Goal: Find contact information: Obtain details needed to contact an individual or organization

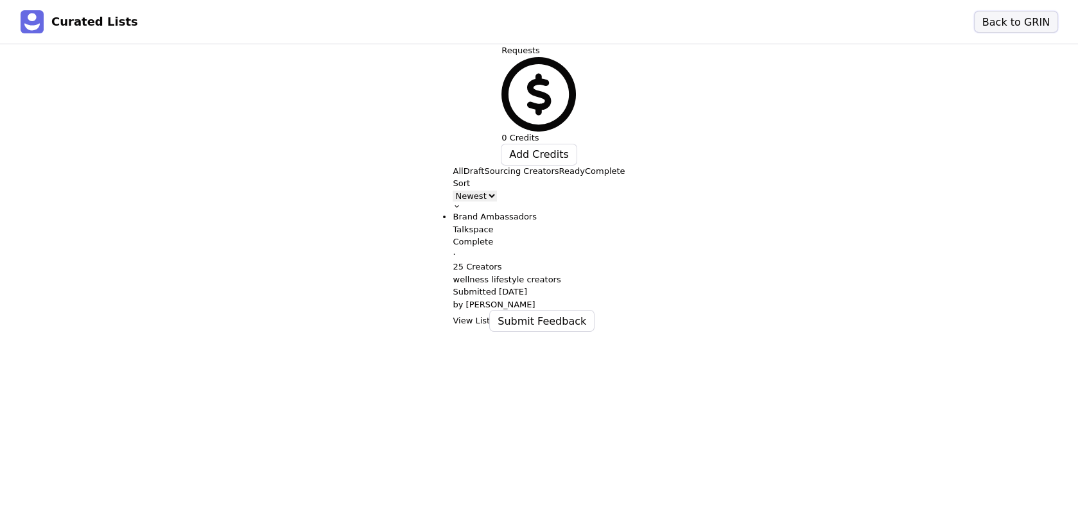
click at [1012, 28] on button "Back to GRIN" at bounding box center [1015, 22] width 83 height 21
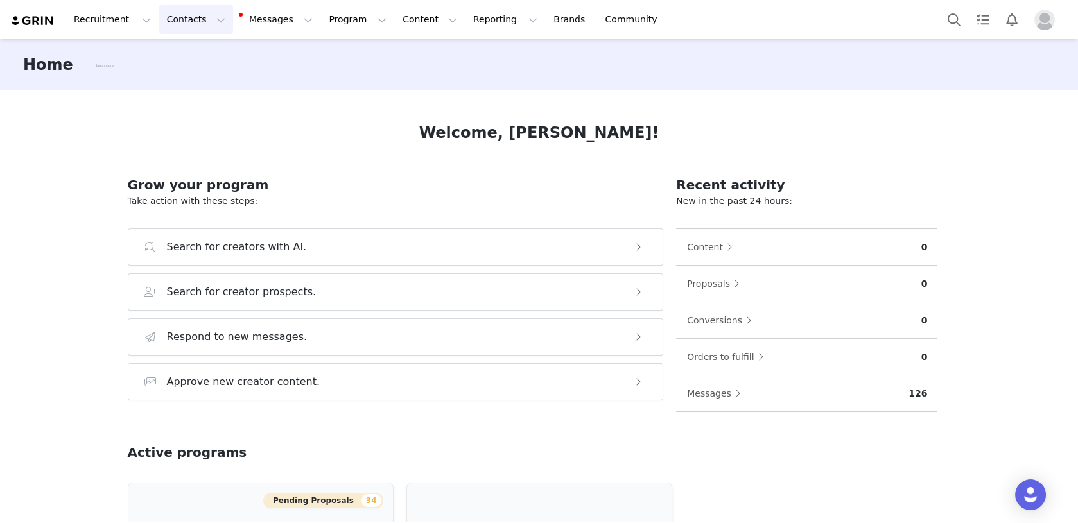
click at [185, 24] on button "Contacts Contacts" at bounding box center [196, 19] width 74 height 29
click at [199, 58] on div "Creators" at bounding box center [201, 56] width 86 height 13
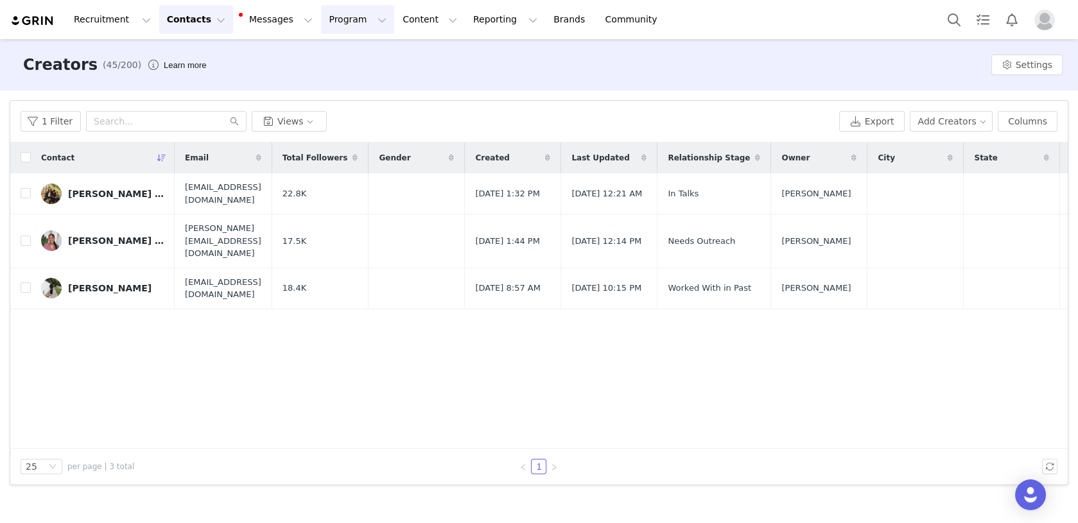
click at [343, 21] on button "Program Program" at bounding box center [357, 19] width 73 height 29
click at [401, 20] on button "Content Content" at bounding box center [430, 19] width 70 height 29
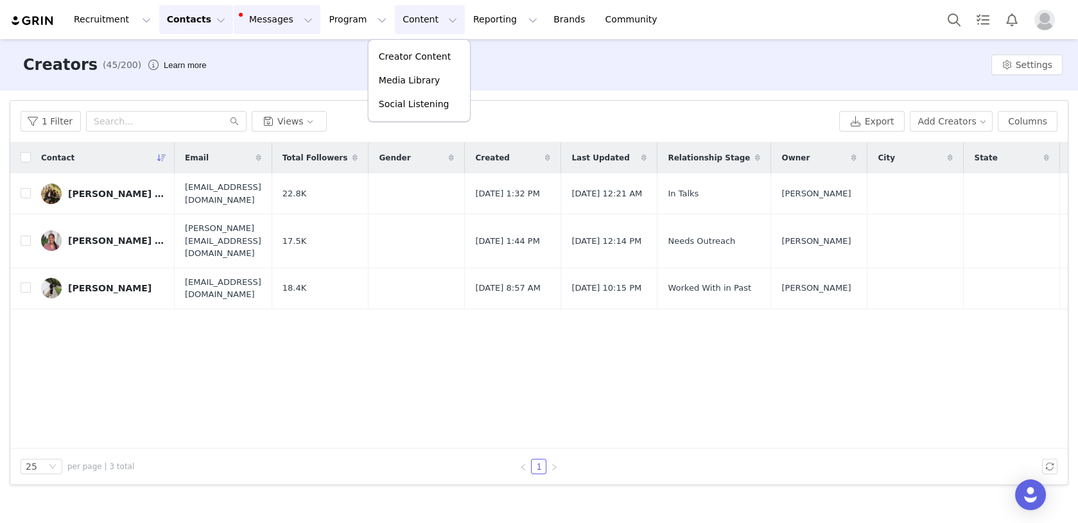
click at [273, 22] on button "Messages Messages" at bounding box center [277, 19] width 87 height 29
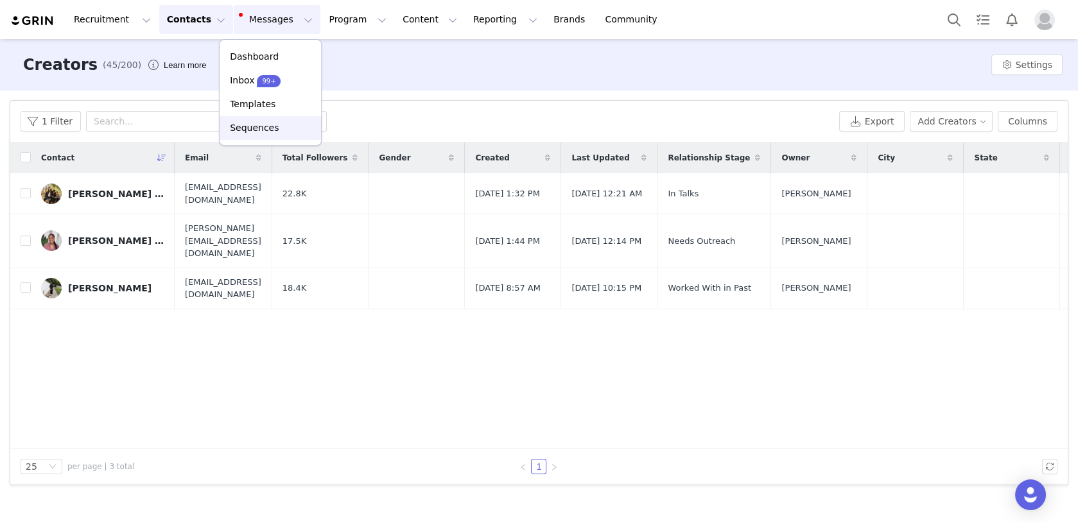
click at [269, 134] on p "Sequences" at bounding box center [254, 127] width 49 height 13
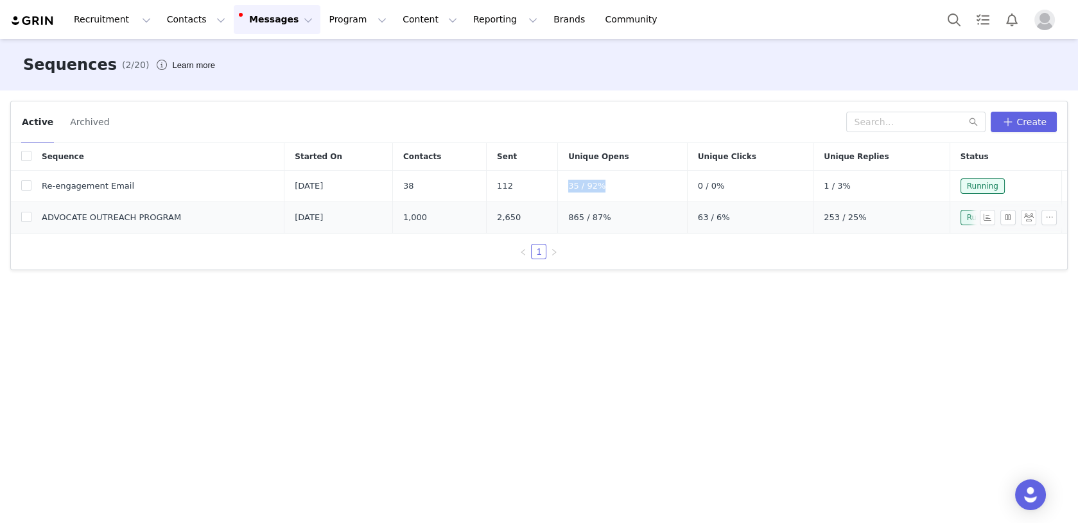
drag, startPoint x: 626, startPoint y: 186, endPoint x: 670, endPoint y: 200, distance: 46.1
click at [585, 185] on td "35 / 92%" at bounding box center [623, 186] width 130 height 31
click at [465, 22] on button "Reporting Reporting" at bounding box center [505, 19] width 80 height 29
click at [476, 85] on p "Report Builder" at bounding box center [476, 80] width 64 height 13
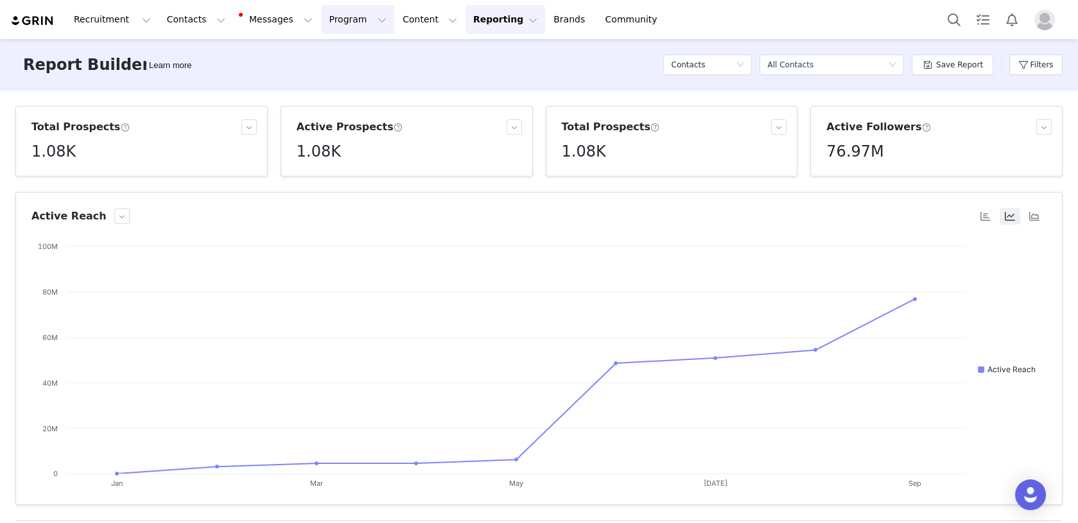
click at [337, 22] on button "Program Program" at bounding box center [357, 19] width 73 height 29
click at [406, 17] on button "Content Content" at bounding box center [430, 19] width 70 height 29
click at [408, 58] on p "Creator Content" at bounding box center [415, 56] width 72 height 13
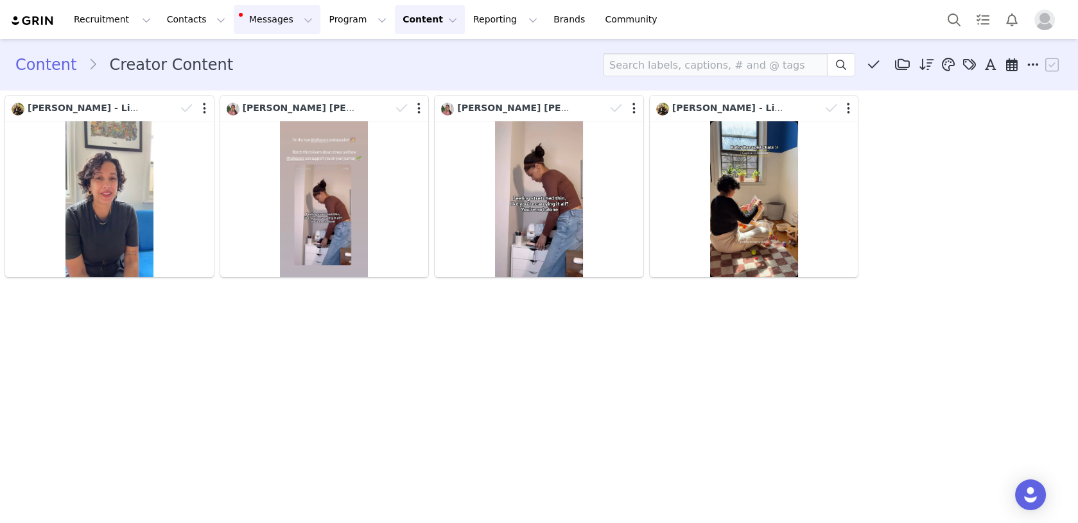
click at [261, 21] on button "Messages Messages" at bounding box center [277, 19] width 87 height 29
click at [275, 88] on link "Inbox 99+" at bounding box center [270, 81] width 101 height 24
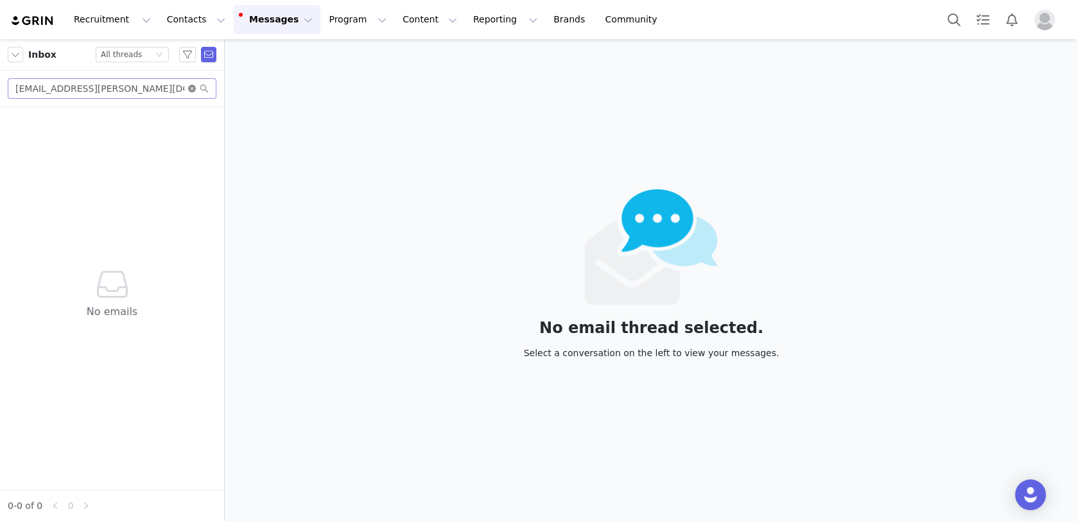
click at [190, 89] on icon "icon: close-circle" at bounding box center [192, 89] width 8 height 8
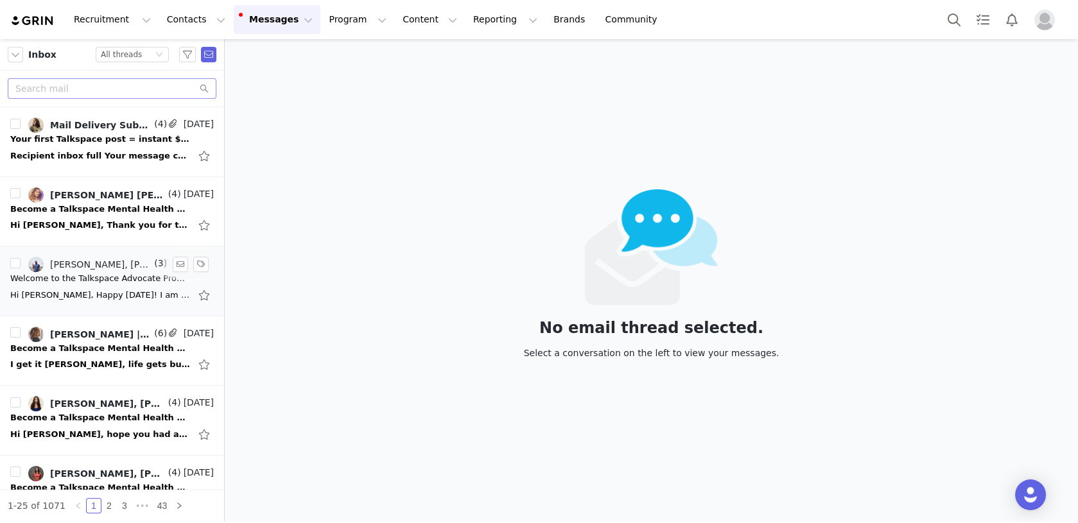
click at [91, 268] on link "[PERSON_NAME], [PERSON_NAME]" at bounding box center [89, 264] width 123 height 15
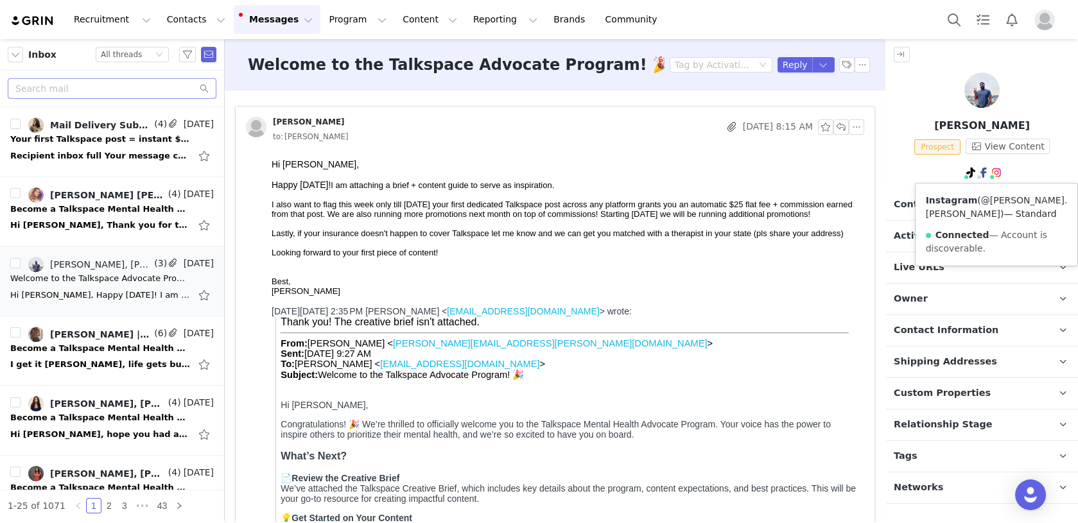
click at [998, 200] on link "@[PERSON_NAME].[PERSON_NAME]" at bounding box center [997, 207] width 142 height 24
click at [323, 134] on span "to: [PERSON_NAME]" at bounding box center [311, 137] width 76 height 14
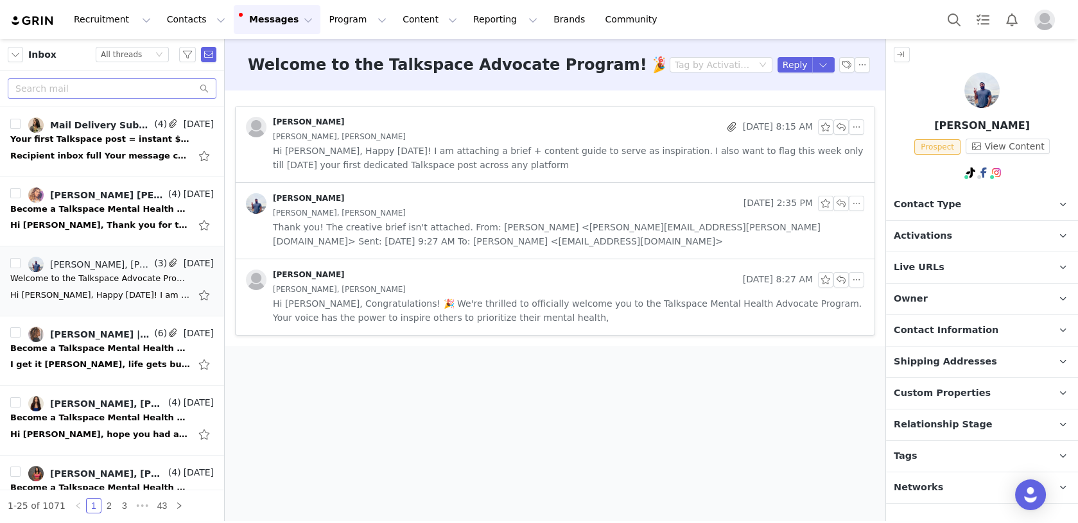
click at [459, 135] on div "[PERSON_NAME], [PERSON_NAME]" at bounding box center [568, 137] width 591 height 14
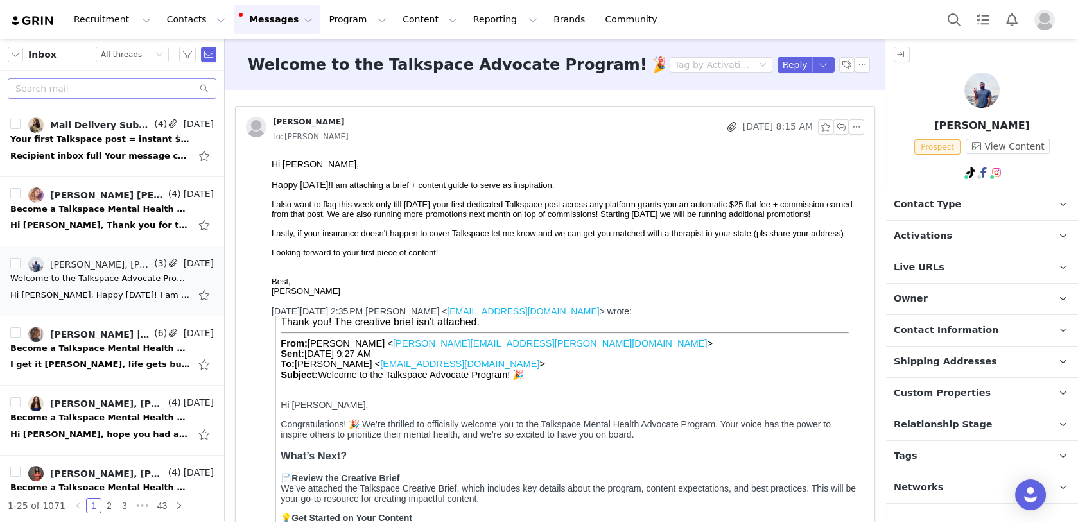
click at [961, 211] on p "Contact Type Contact type can be Creator, Prospect, Application, or Manager." at bounding box center [966, 204] width 161 height 31
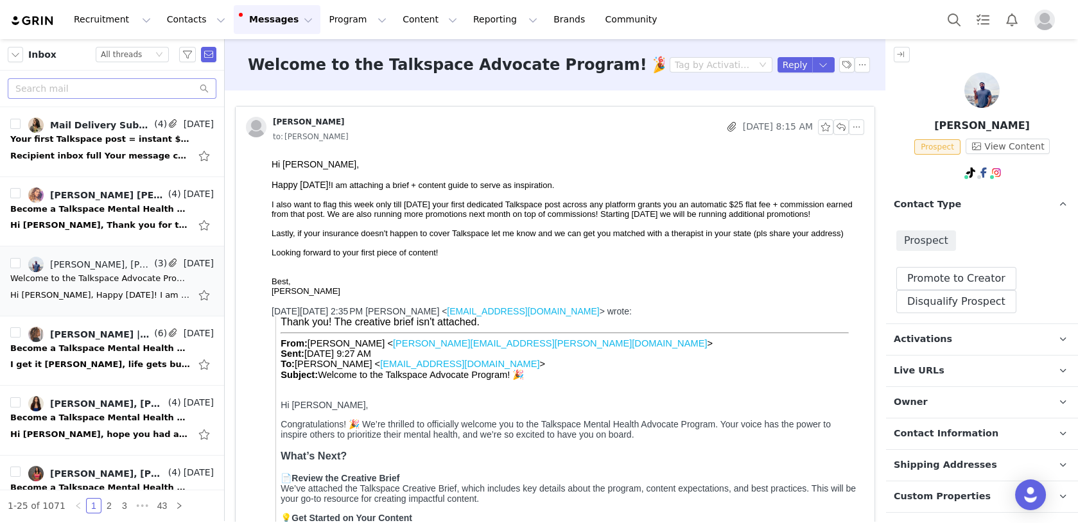
click at [960, 342] on p "Activations" at bounding box center [966, 339] width 161 height 31
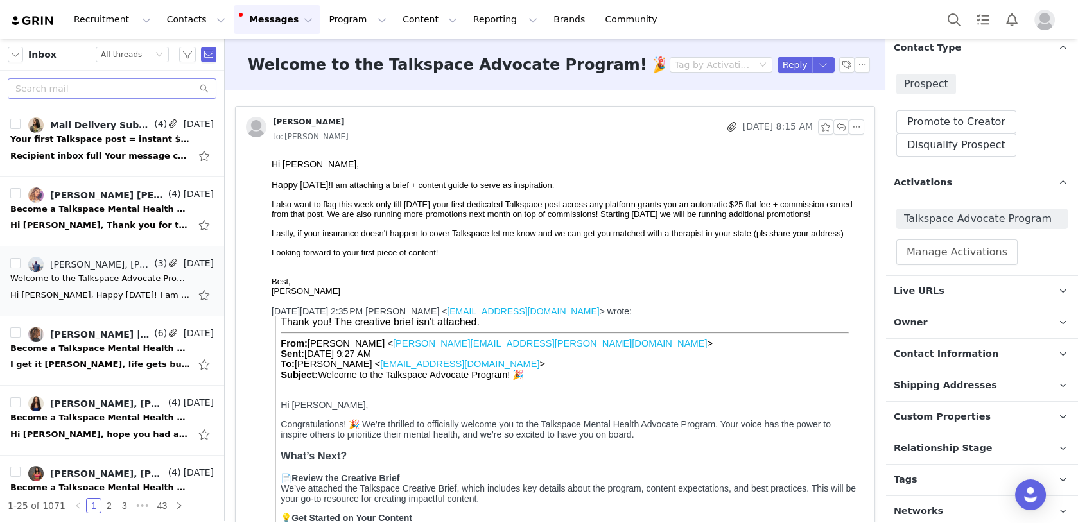
scroll to position [159, 0]
click at [983, 352] on span "Contact Information" at bounding box center [946, 352] width 105 height 14
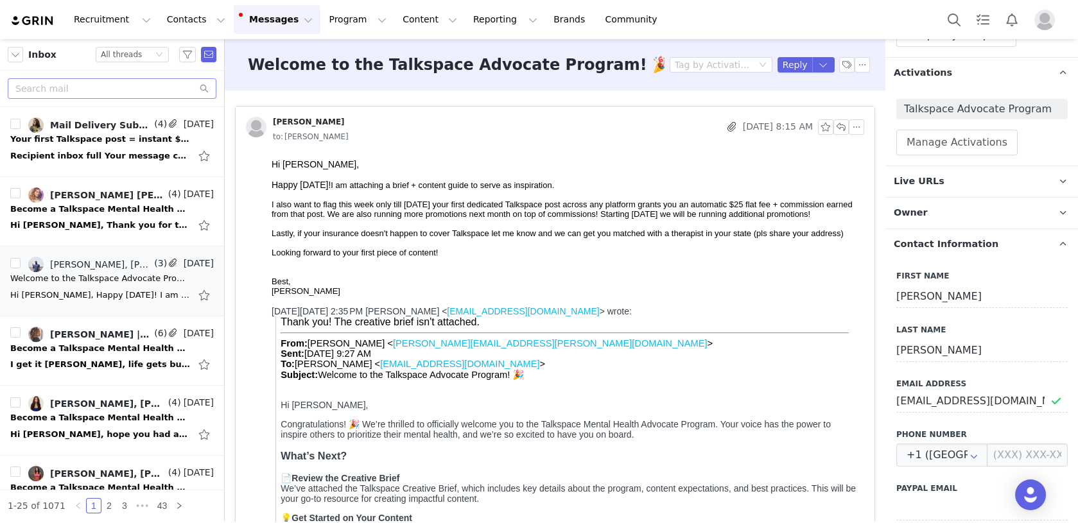
scroll to position [315, 0]
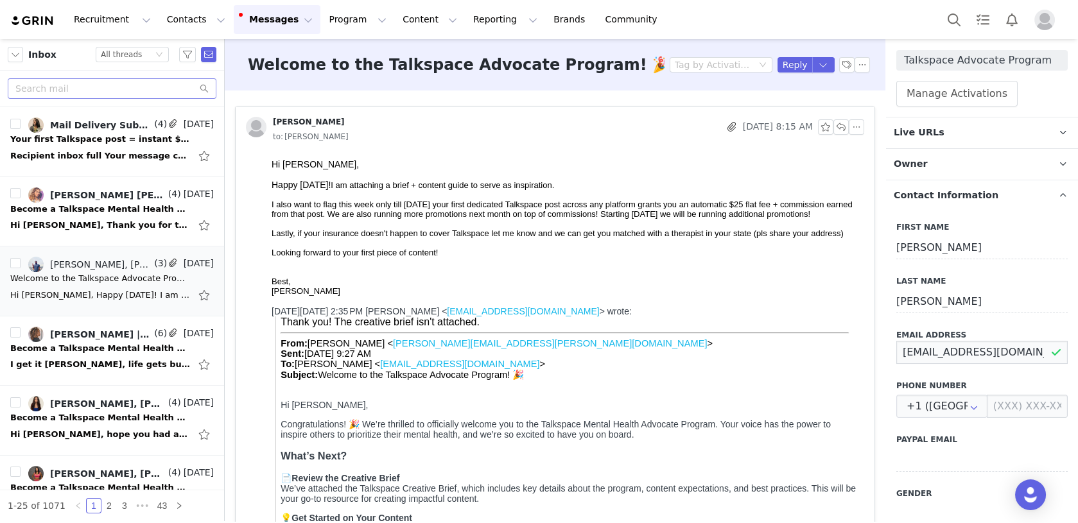
click at [951, 347] on input "[EMAIL_ADDRESS][DOMAIN_NAME]" at bounding box center [981, 352] width 171 height 23
